Goal: Use online tool/utility: Utilize a website feature to perform a specific function

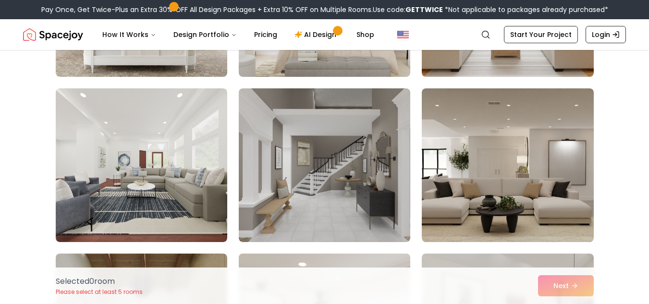
scroll to position [373, 0]
click at [353, 205] on img at bounding box center [324, 165] width 171 height 154
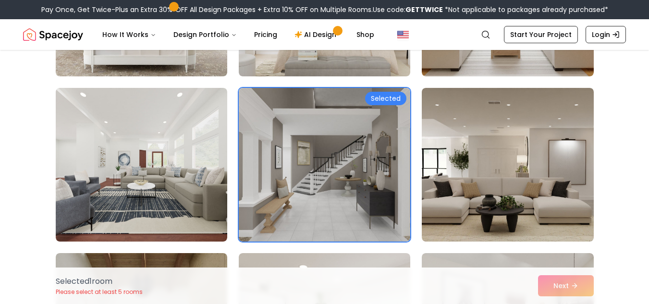
click at [559, 283] on div "Selected 1 room Please select at least 5 rooms Next" at bounding box center [324, 285] width 553 height 36
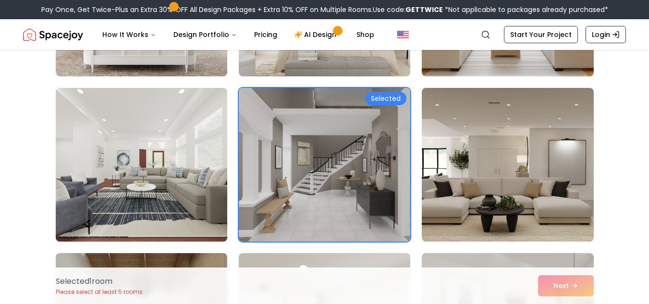
click at [177, 175] on img at bounding box center [141, 164] width 180 height 161
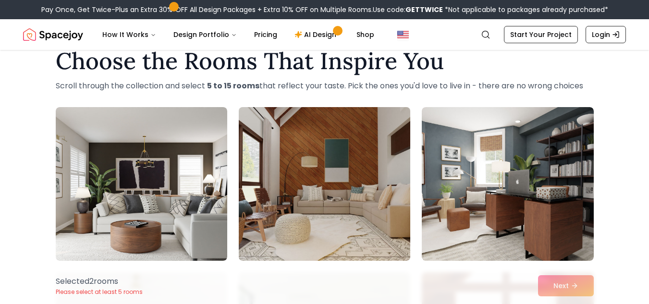
scroll to position [23, 0]
click at [328, 147] on img at bounding box center [324, 184] width 180 height 161
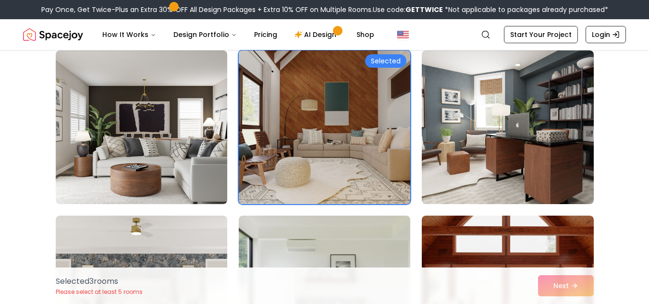
scroll to position [101, 0]
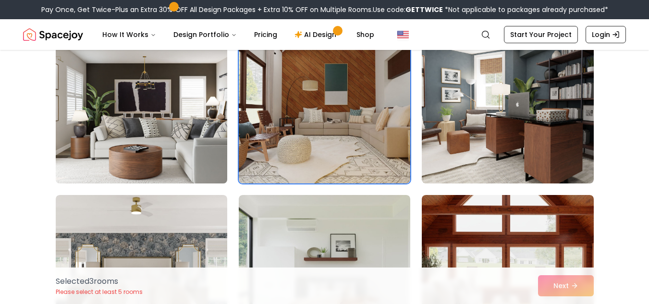
click at [202, 155] on img at bounding box center [141, 106] width 180 height 161
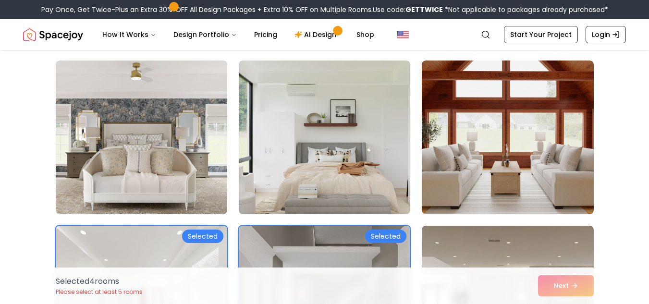
scroll to position [235, 0]
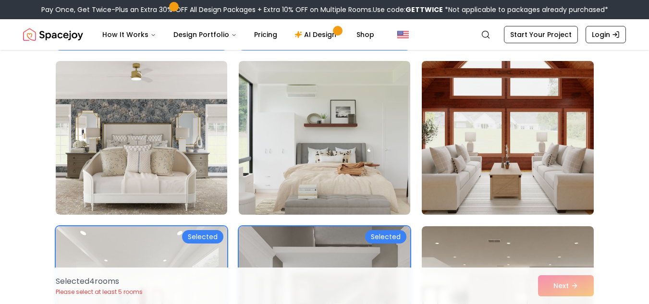
click at [466, 158] on img at bounding box center [507, 137] width 180 height 161
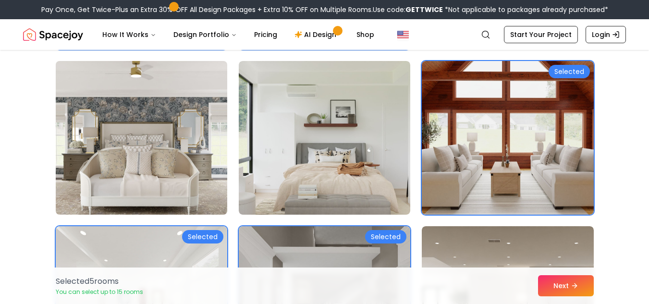
click at [199, 157] on img at bounding box center [141, 137] width 180 height 161
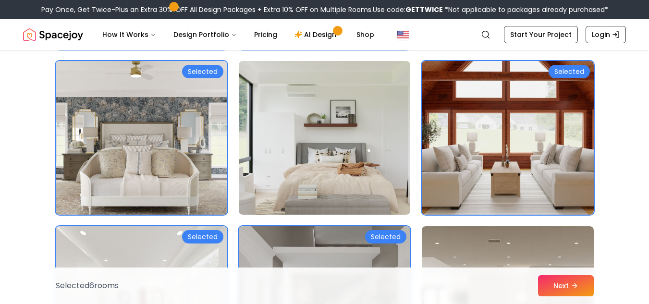
click at [199, 157] on img at bounding box center [141, 137] width 180 height 161
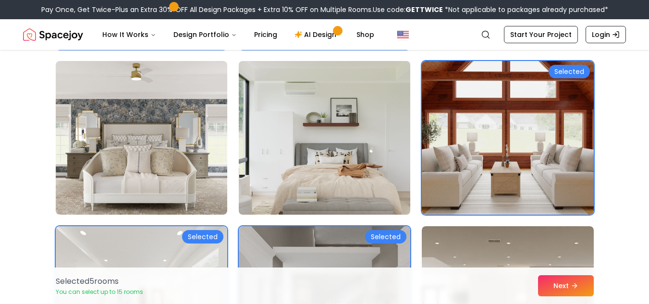
click at [273, 156] on img at bounding box center [324, 137] width 180 height 161
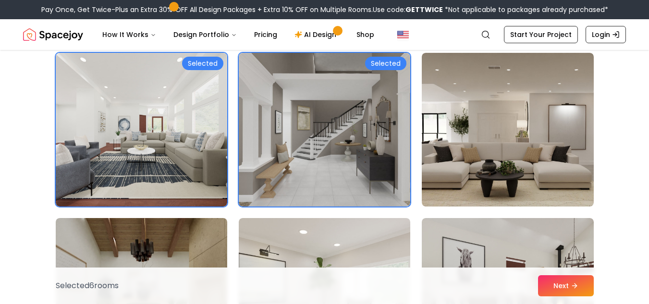
scroll to position [422, 0]
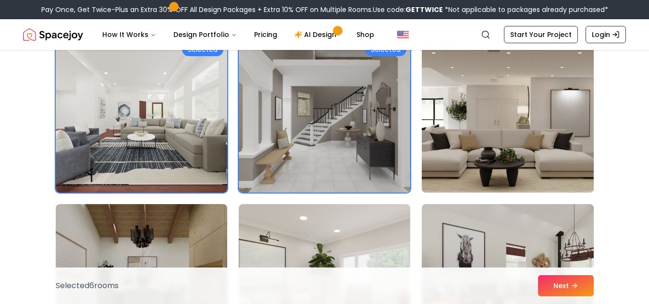
click at [468, 149] on img at bounding box center [507, 115] width 180 height 161
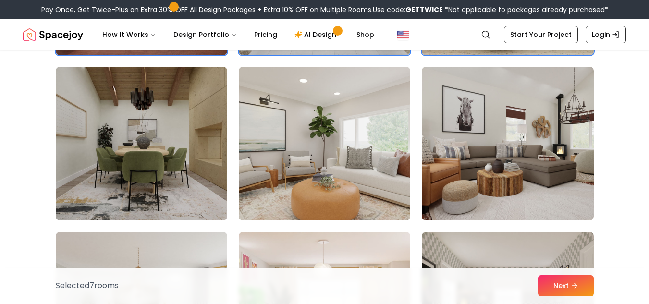
scroll to position [560, 0]
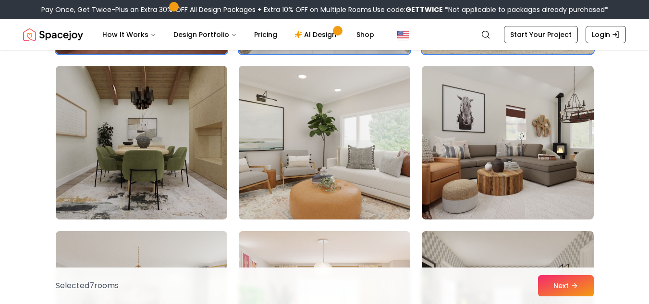
click at [379, 164] on img at bounding box center [324, 142] width 180 height 161
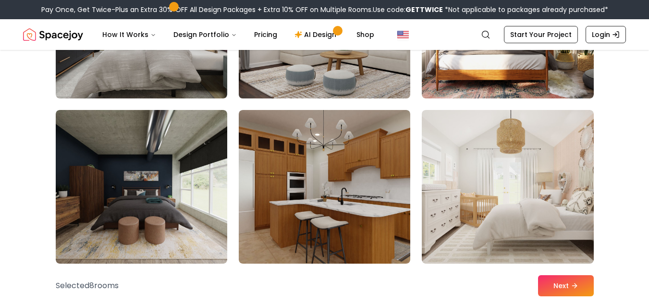
scroll to position [1549, 0]
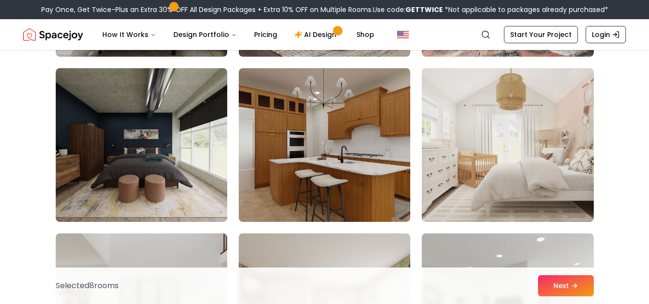
click at [464, 160] on img at bounding box center [507, 144] width 180 height 161
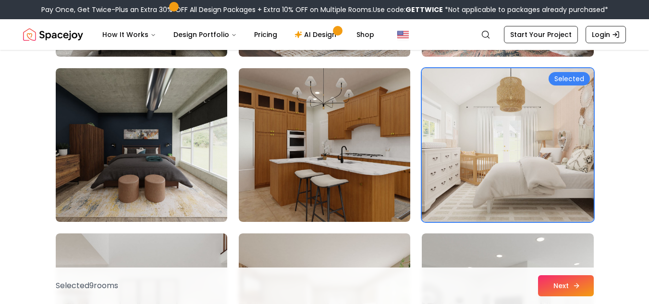
click at [569, 293] on button "Next" at bounding box center [566, 285] width 56 height 21
